Goal: Find specific page/section: Find specific page/section

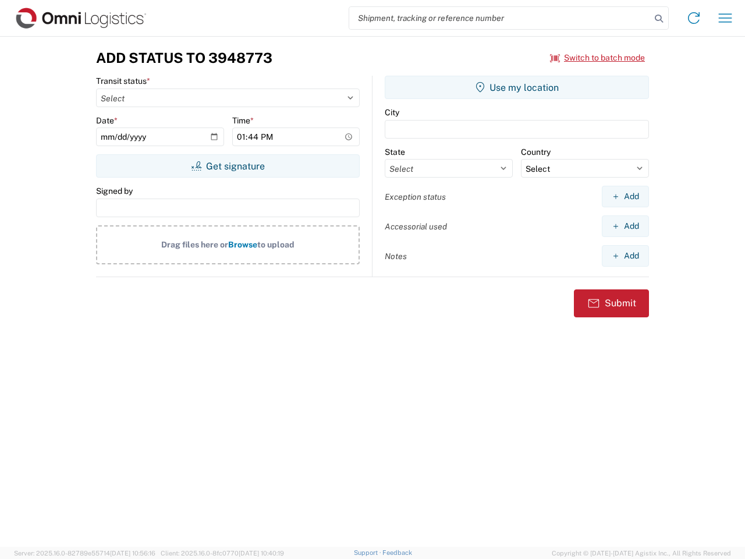
click at [500, 18] on input "search" at bounding box center [500, 18] width 302 height 22
click at [659, 19] on icon at bounding box center [659, 18] width 16 height 16
click at [694, 18] on icon at bounding box center [694, 18] width 19 height 19
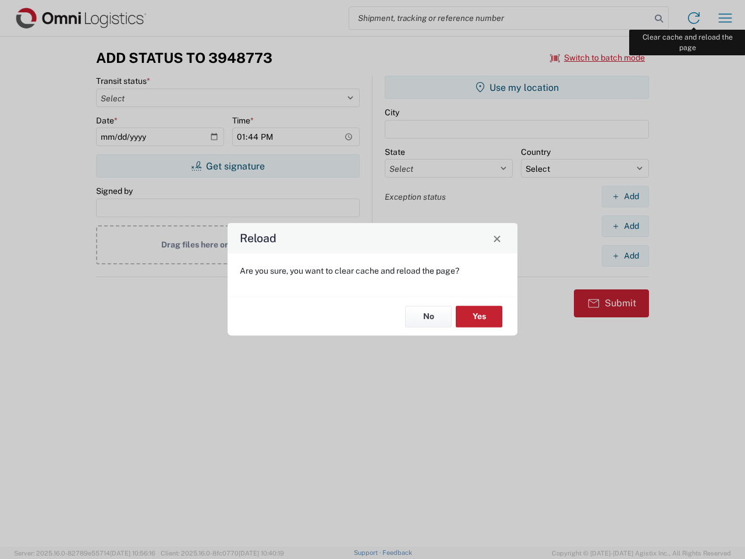
click at [726, 18] on div "Reload Are you sure, you want to clear cache and reload the page? No Yes" at bounding box center [372, 279] width 745 height 559
click at [598, 58] on div "Reload Are you sure, you want to clear cache and reload the page? No Yes" at bounding box center [372, 279] width 745 height 559
click at [228, 166] on div "Reload Are you sure, you want to clear cache and reload the page? No Yes" at bounding box center [372, 279] width 745 height 559
click at [517, 87] on div "Reload Are you sure, you want to clear cache and reload the page? No Yes" at bounding box center [372, 279] width 745 height 559
click at [625, 196] on div "Reload Are you sure, you want to clear cache and reload the page? No Yes" at bounding box center [372, 279] width 745 height 559
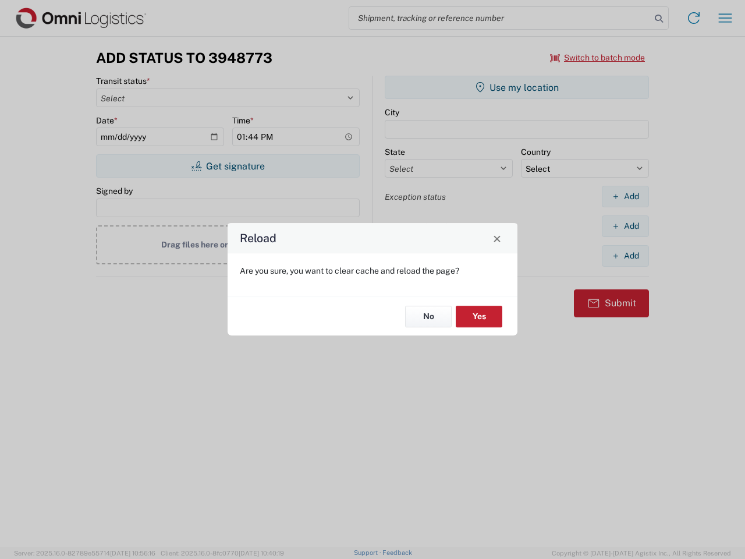
click at [625, 226] on div "Reload Are you sure, you want to clear cache and reload the page? No Yes" at bounding box center [372, 279] width 745 height 559
click at [625, 256] on div "Reload Are you sure, you want to clear cache and reload the page? No Yes" at bounding box center [372, 279] width 745 height 559
